Goal: Information Seeking & Learning: Learn about a topic

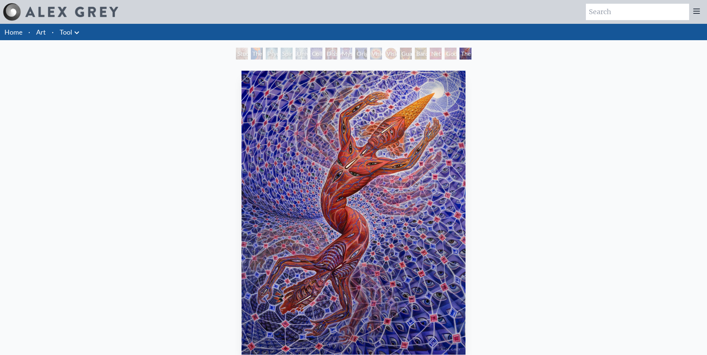
click at [240, 55] on div "Study for the Great Turn" at bounding box center [242, 54] width 12 height 12
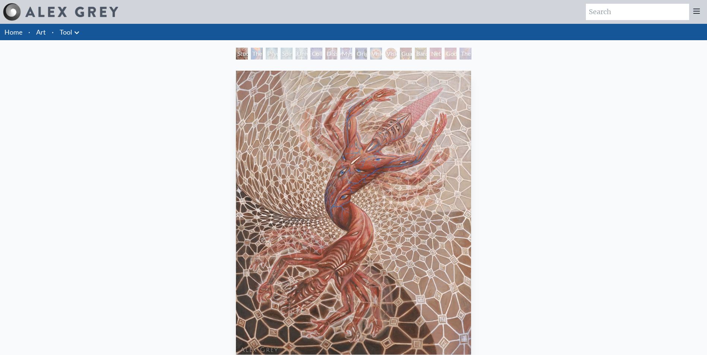
click at [282, 55] on div "Spiritual Energy System" at bounding box center [286, 54] width 12 height 12
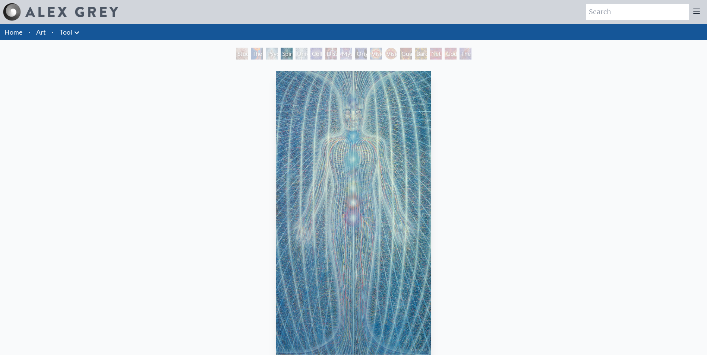
click at [327, 56] on div "Dissectional Art for Tool's Lateralus CD" at bounding box center [331, 54] width 12 height 12
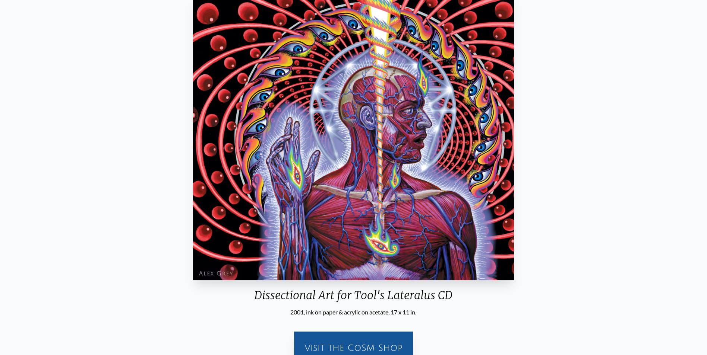
scroll to position [37, 0]
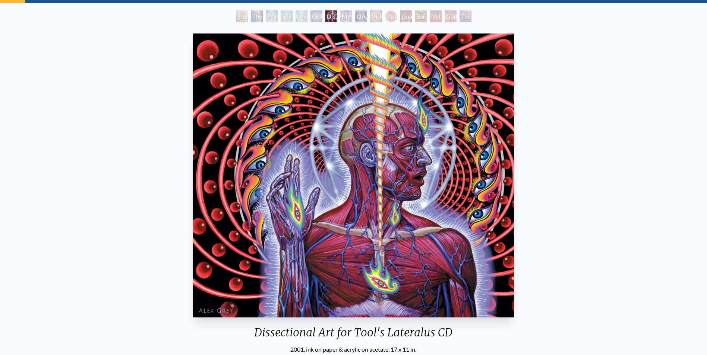
click at [342, 19] on div "Mystic Eye" at bounding box center [346, 16] width 12 height 12
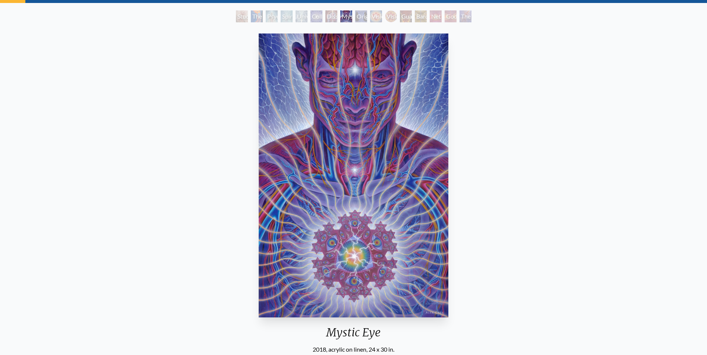
click at [367, 17] on div "Original Face" at bounding box center [361, 16] width 12 height 12
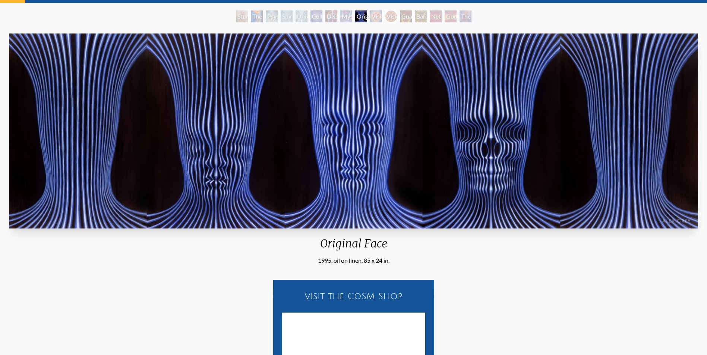
click at [424, 19] on div "Bardo Being" at bounding box center [421, 16] width 12 height 12
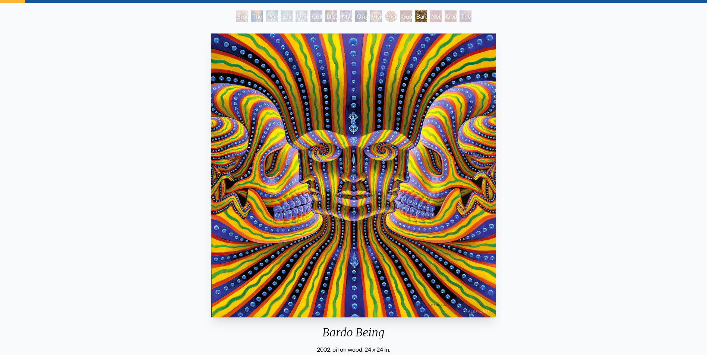
click at [454, 19] on div "Godself" at bounding box center [450, 16] width 12 height 12
